Goal: Information Seeking & Learning: Learn about a topic

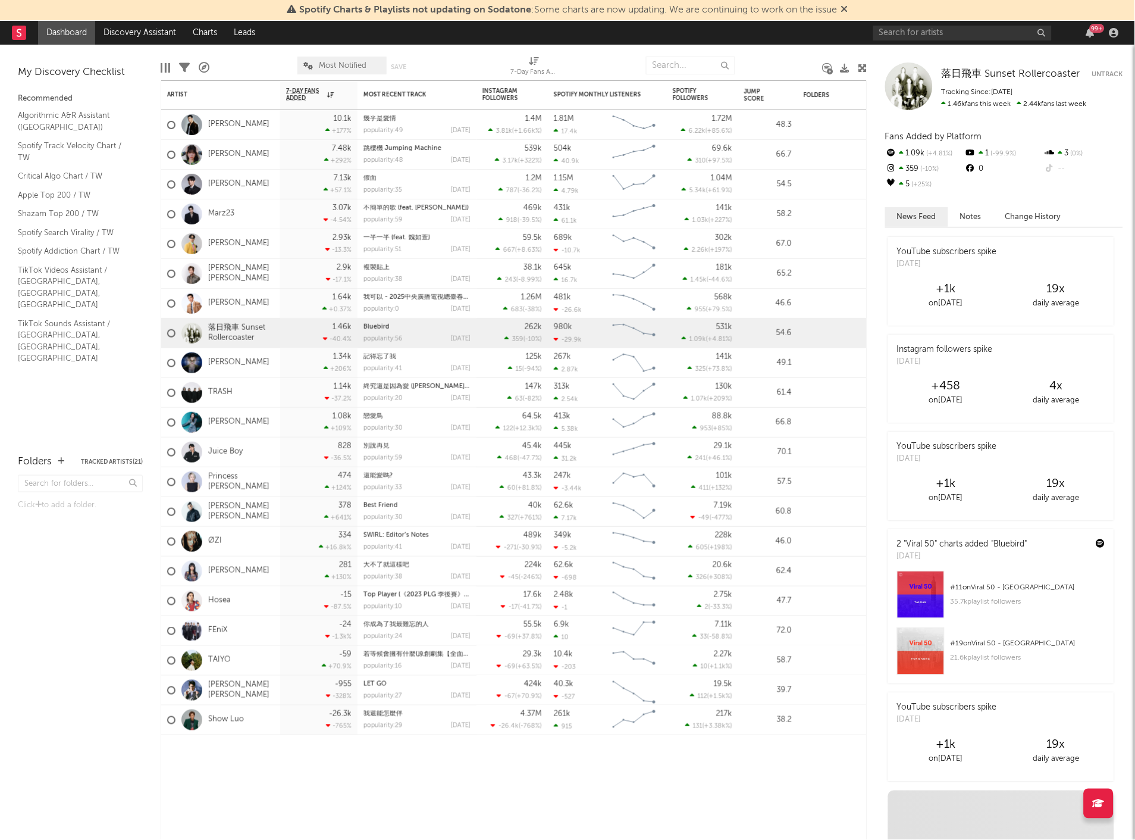
click at [846, 8] on icon at bounding box center [845, 9] width 7 height 10
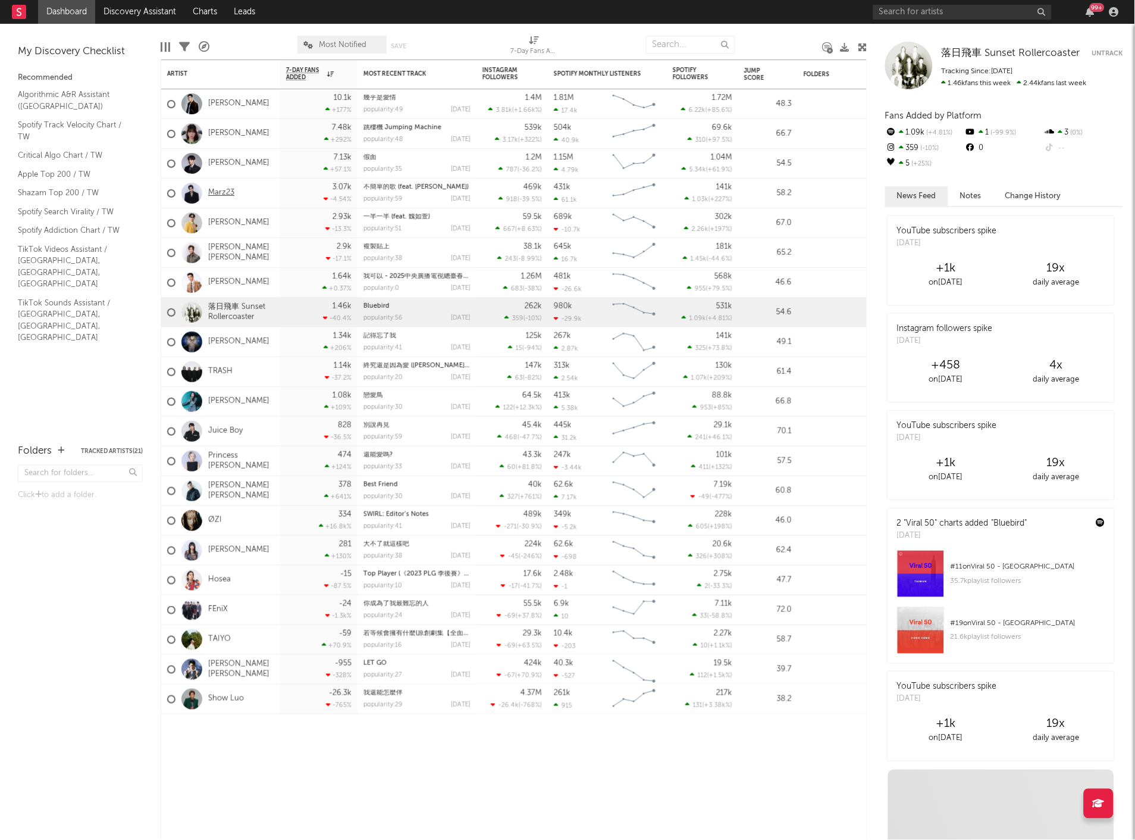
click at [230, 191] on link "Marz23" at bounding box center [221, 193] width 26 height 10
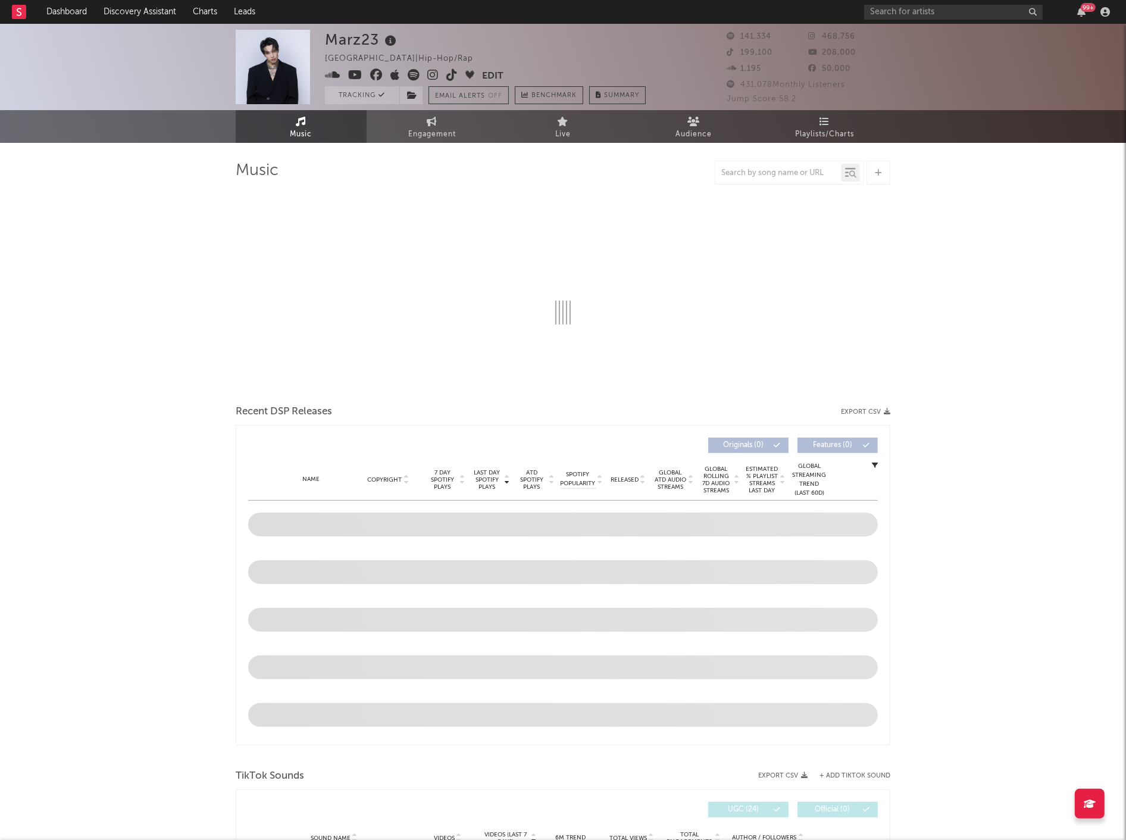
select select "6m"
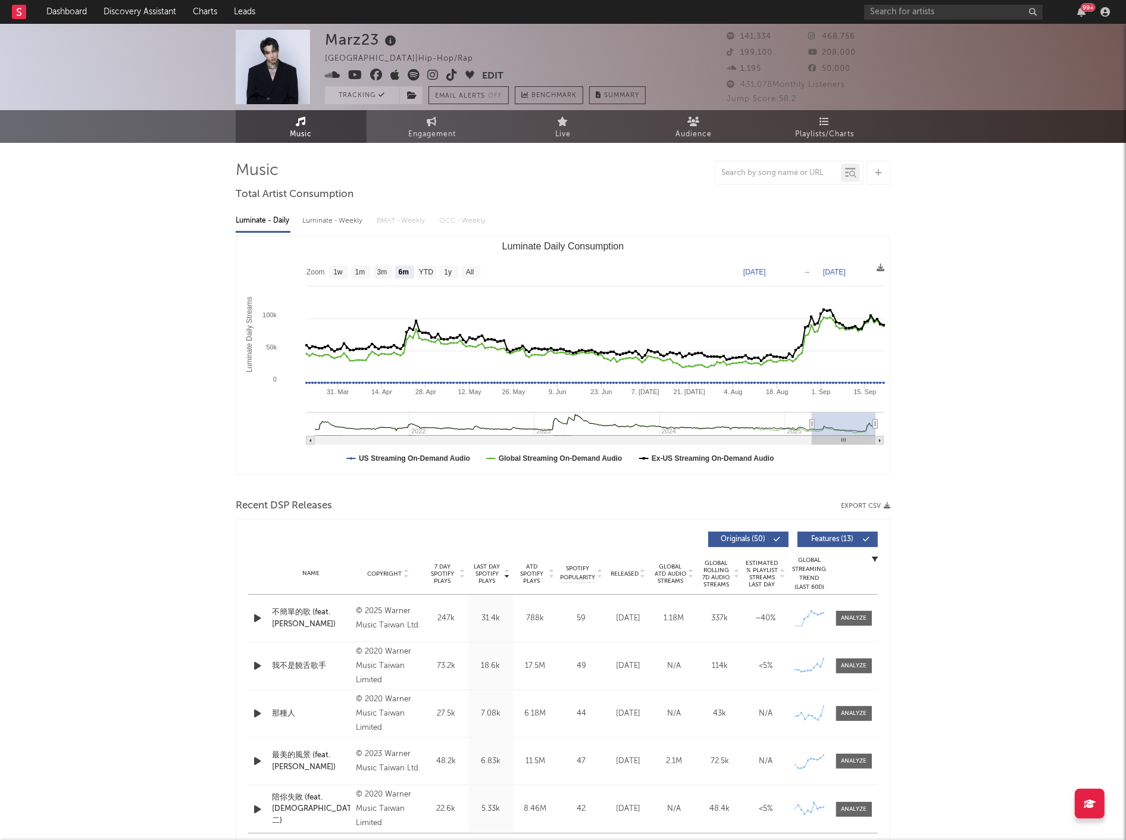
click at [334, 223] on div "Luminate - Weekly" at bounding box center [333, 221] width 62 height 20
select select "6m"
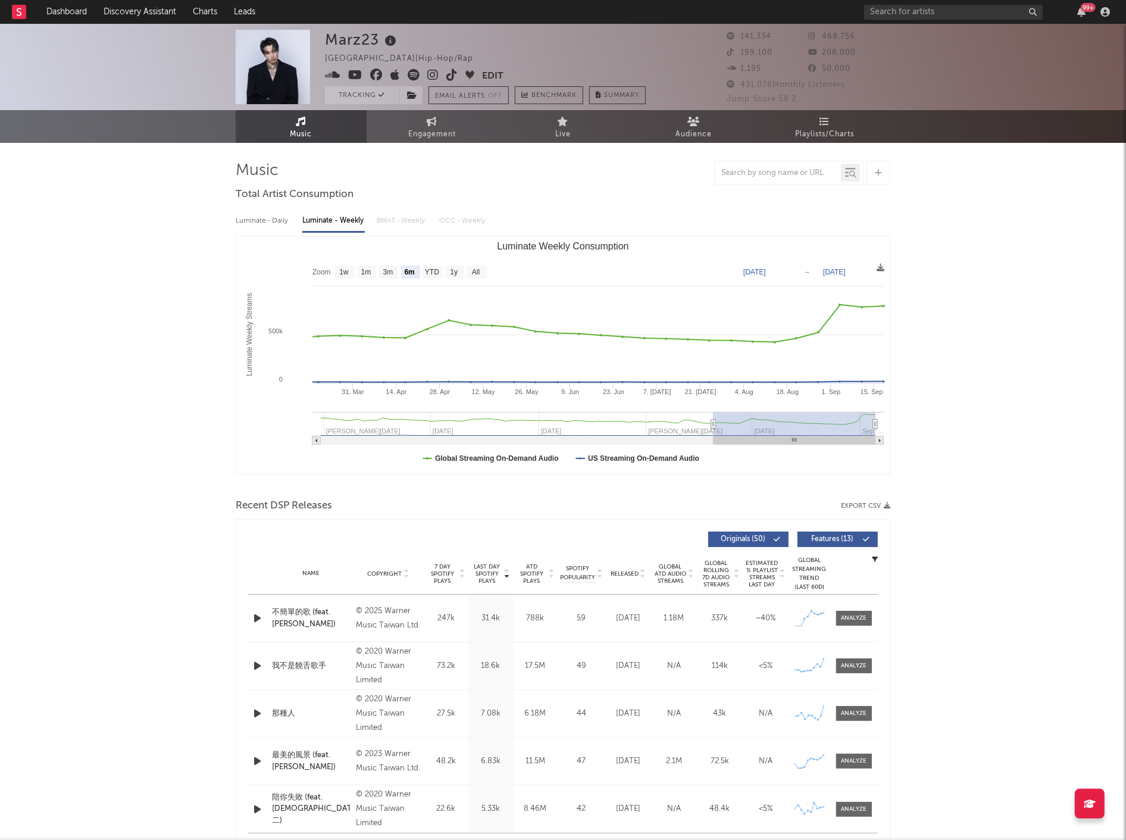
click at [268, 215] on div "Luminate - Daily" at bounding box center [263, 221] width 55 height 20
select select "6m"
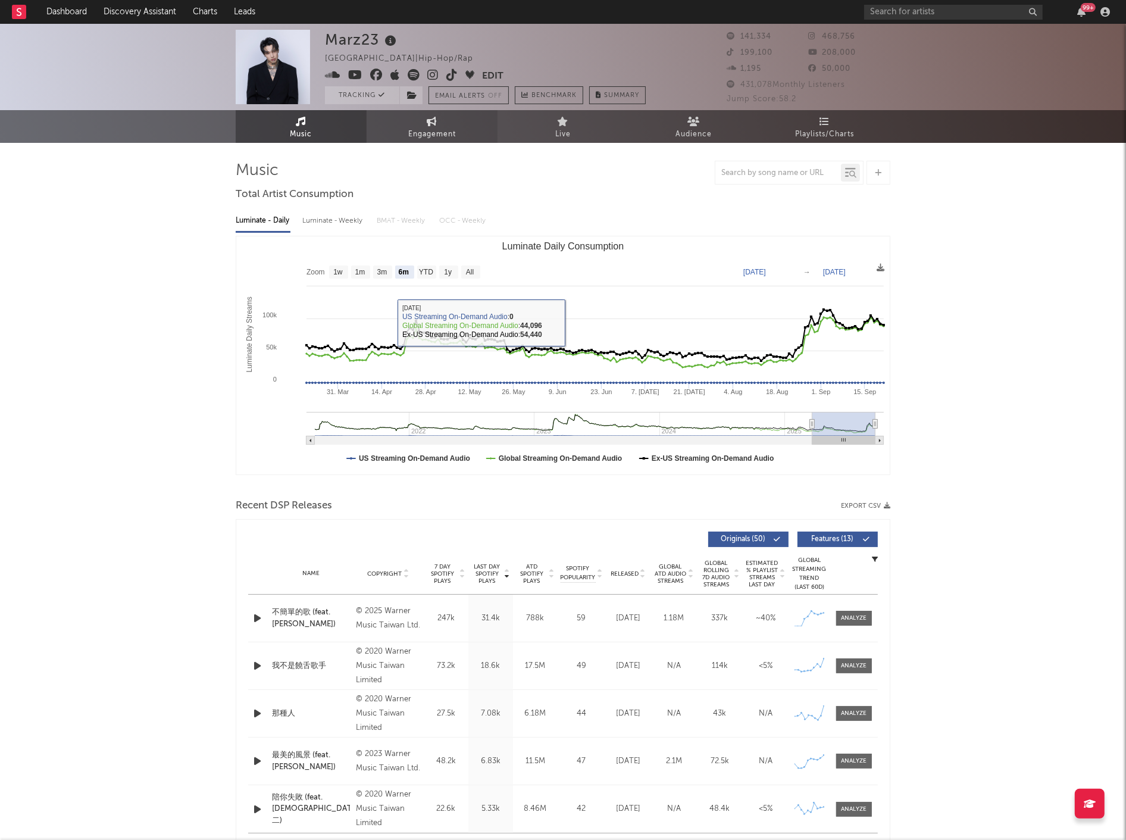
click at [425, 138] on span "Engagement" at bounding box center [432, 134] width 48 height 14
select select "1w"
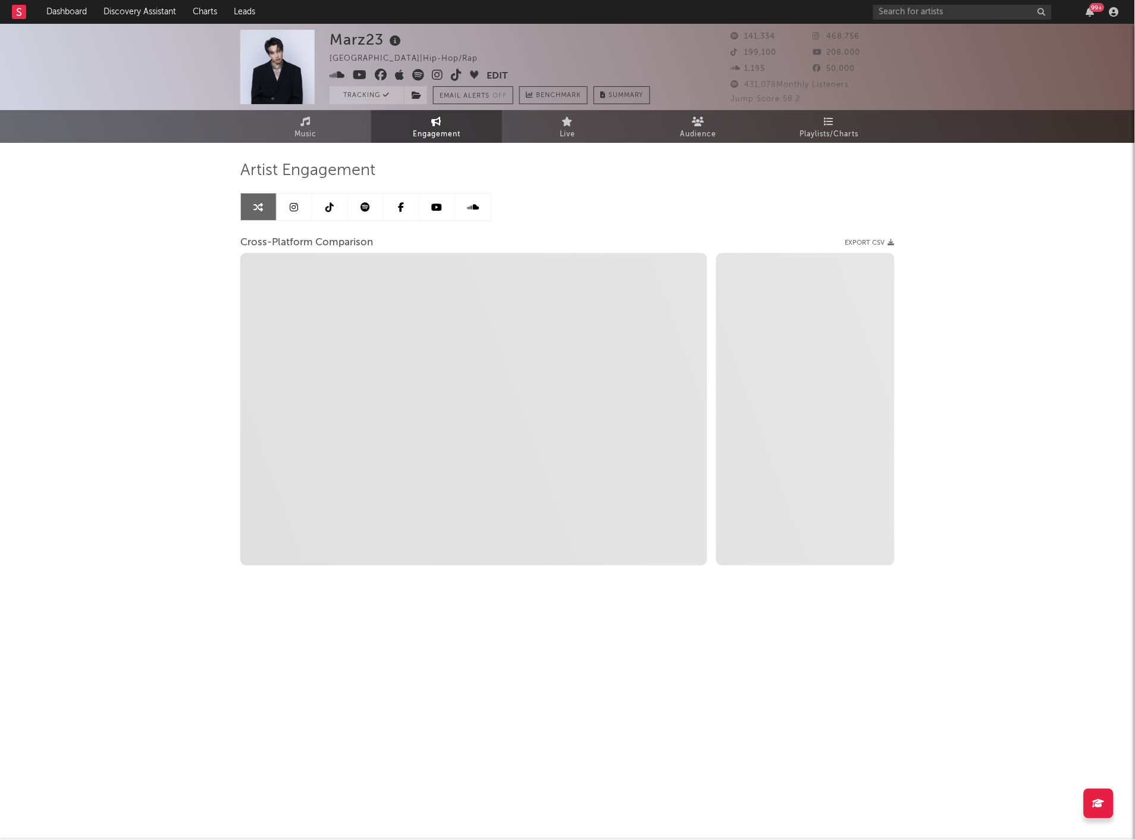
click at [292, 206] on icon at bounding box center [294, 207] width 8 height 10
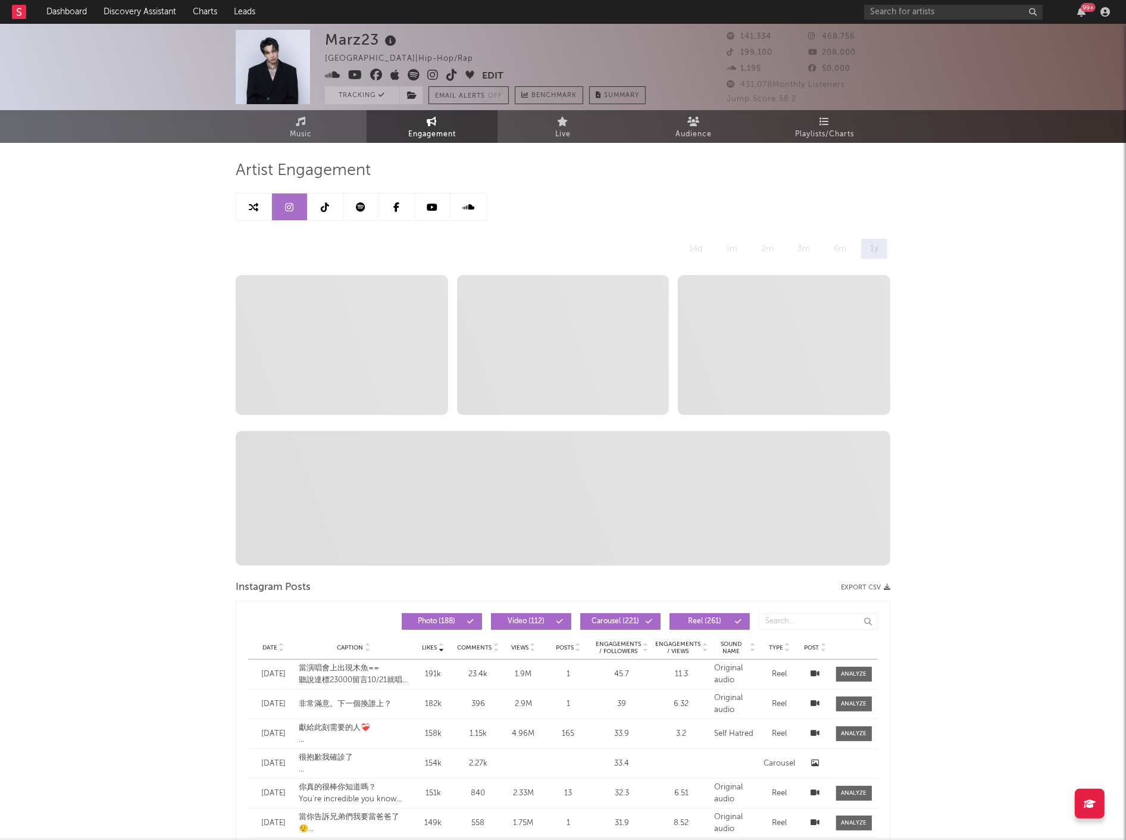
select select "6m"
click at [246, 202] on link at bounding box center [254, 206] width 36 height 27
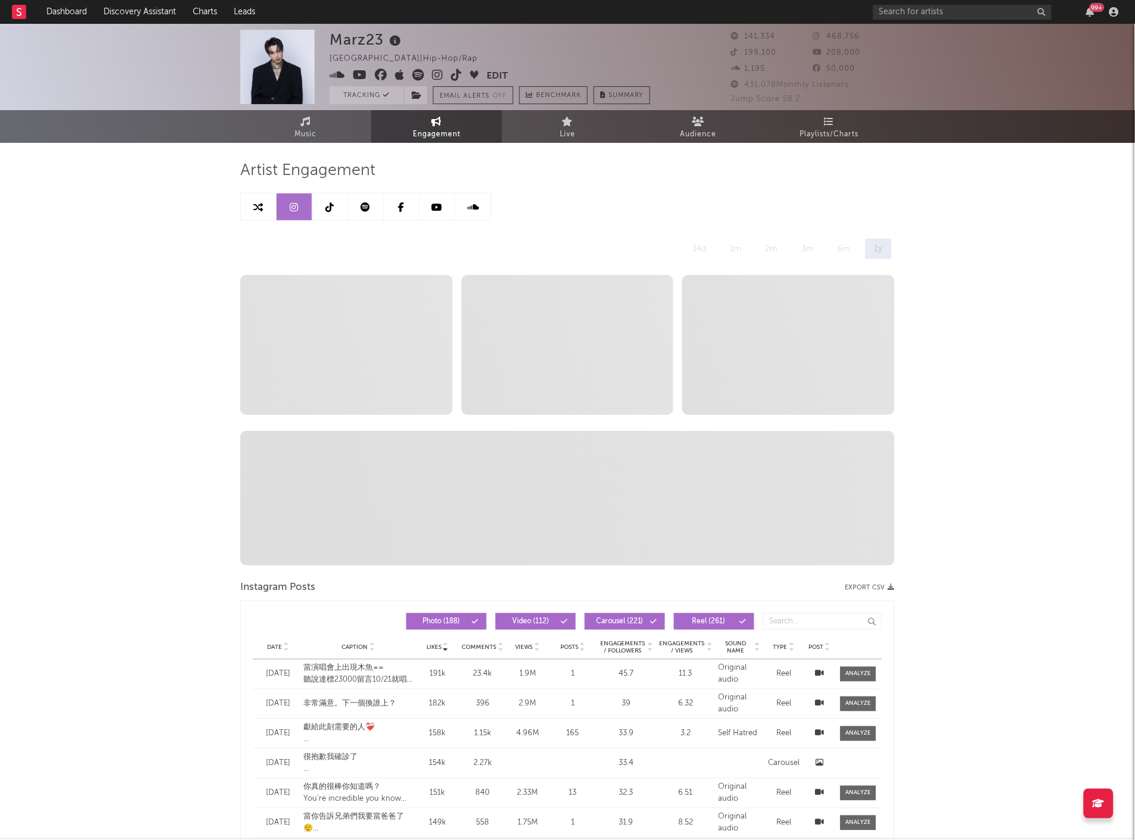
select select "1w"
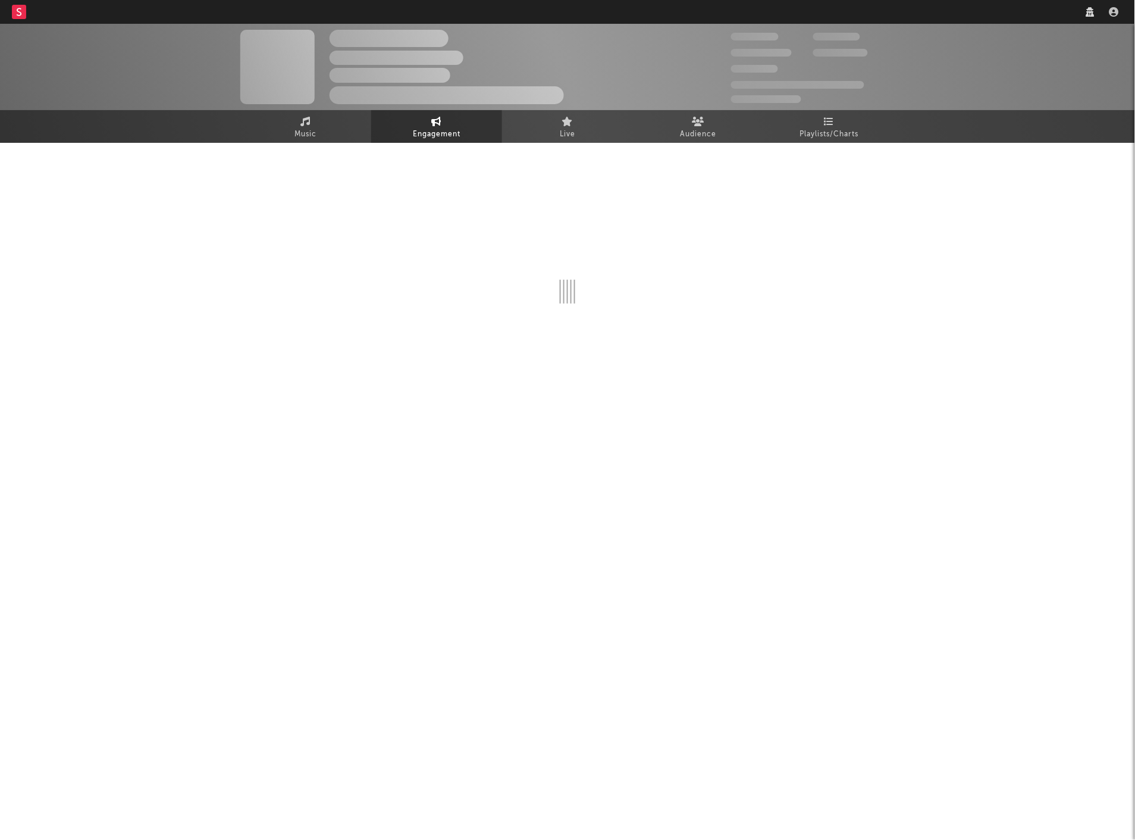
select select "1w"
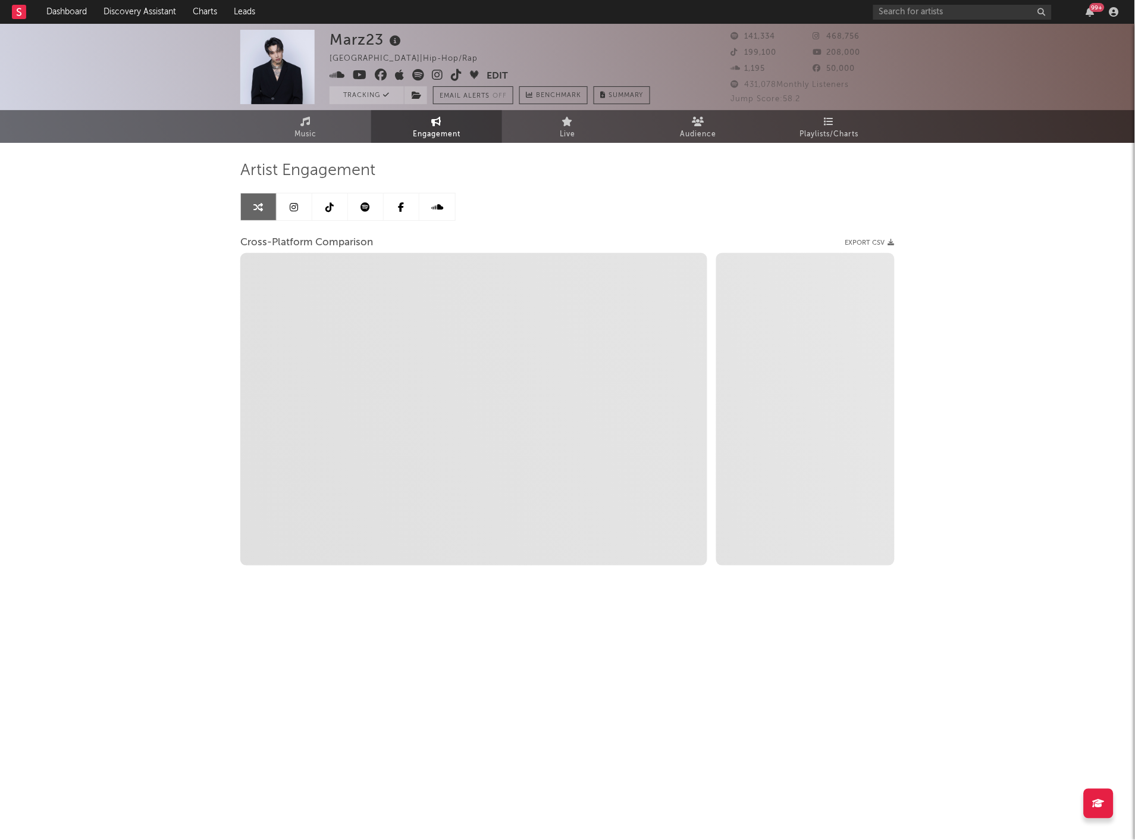
select select "1m"
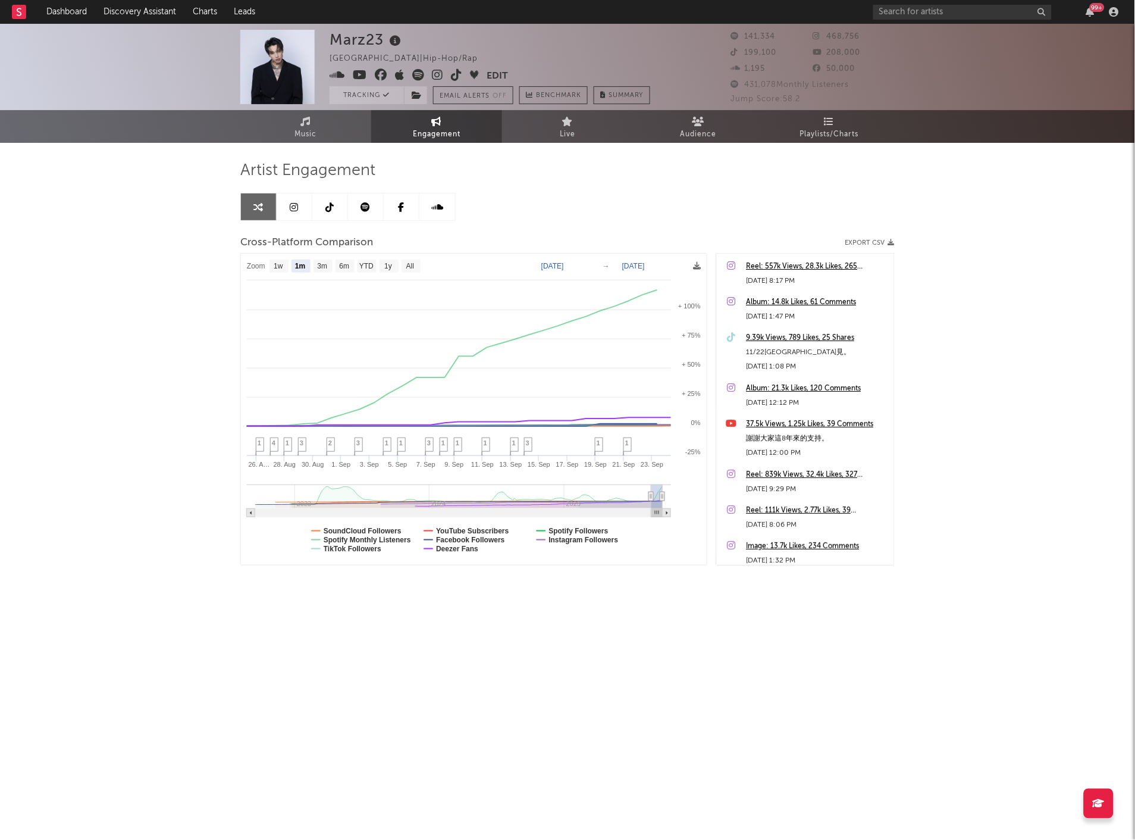
select select "1m"
